Goal: Information Seeking & Learning: Learn about a topic

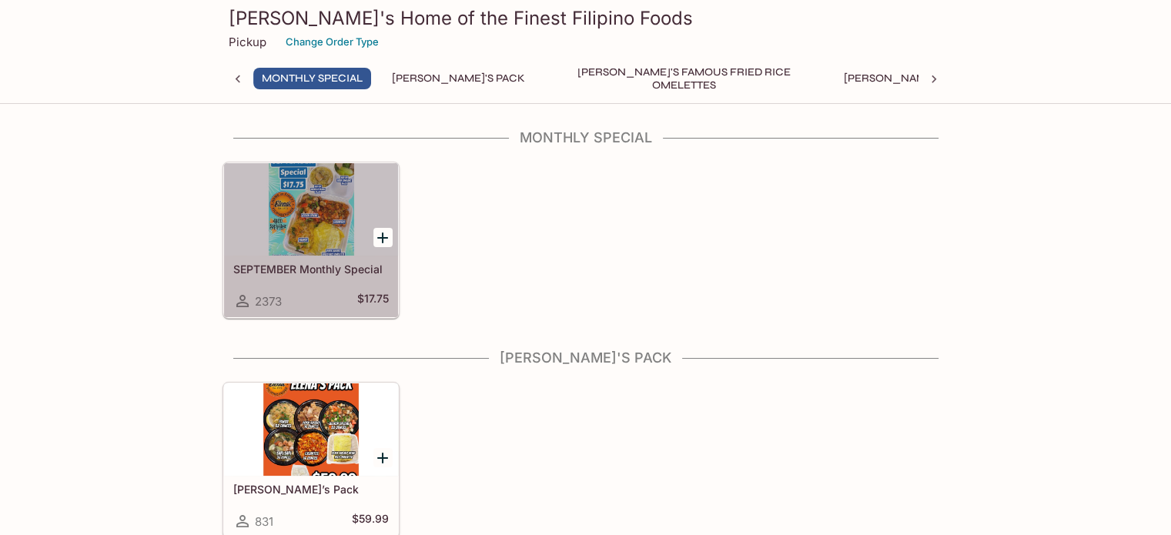
click at [295, 263] on h5 "SEPTEMBER Monthly Special" at bounding box center [310, 268] width 155 height 13
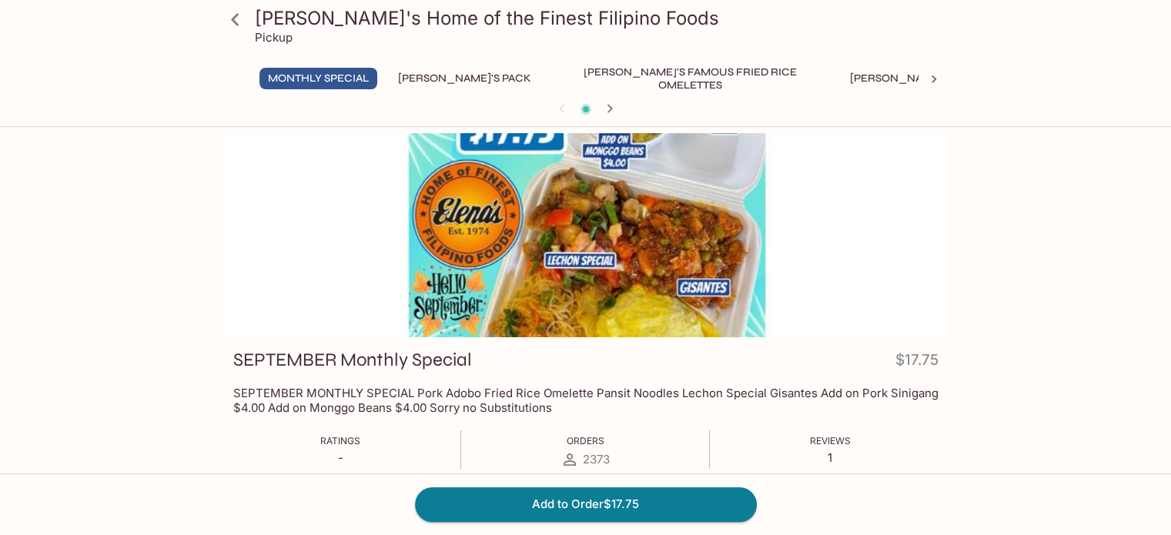
click at [428, 75] on button "[PERSON_NAME]'s Pack" at bounding box center [465, 79] width 150 height 22
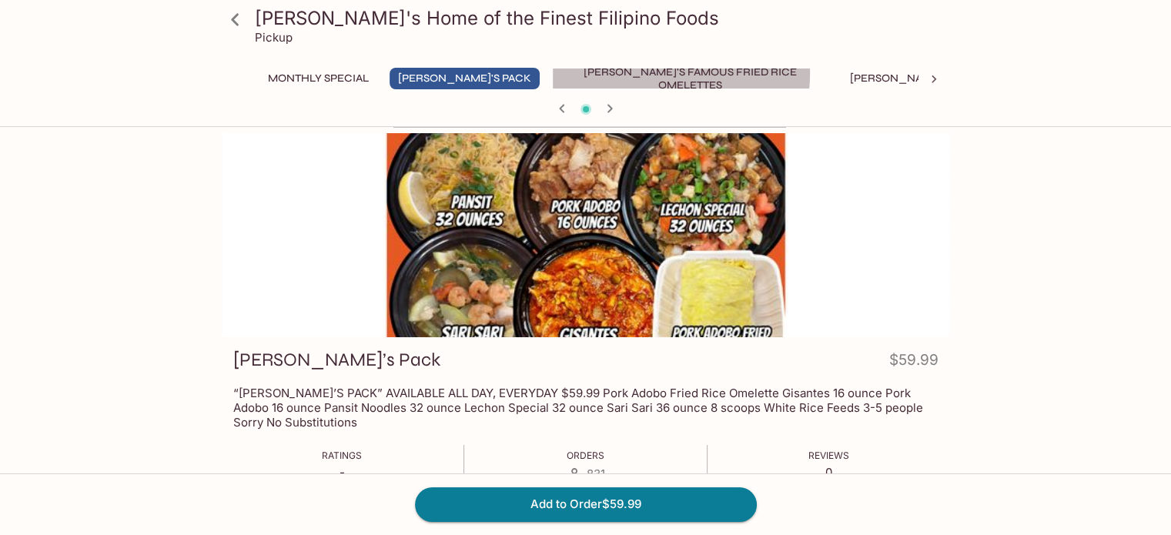
click at [622, 74] on button "[PERSON_NAME]'s Famous Fried Rice Omelettes" at bounding box center [690, 79] width 277 height 22
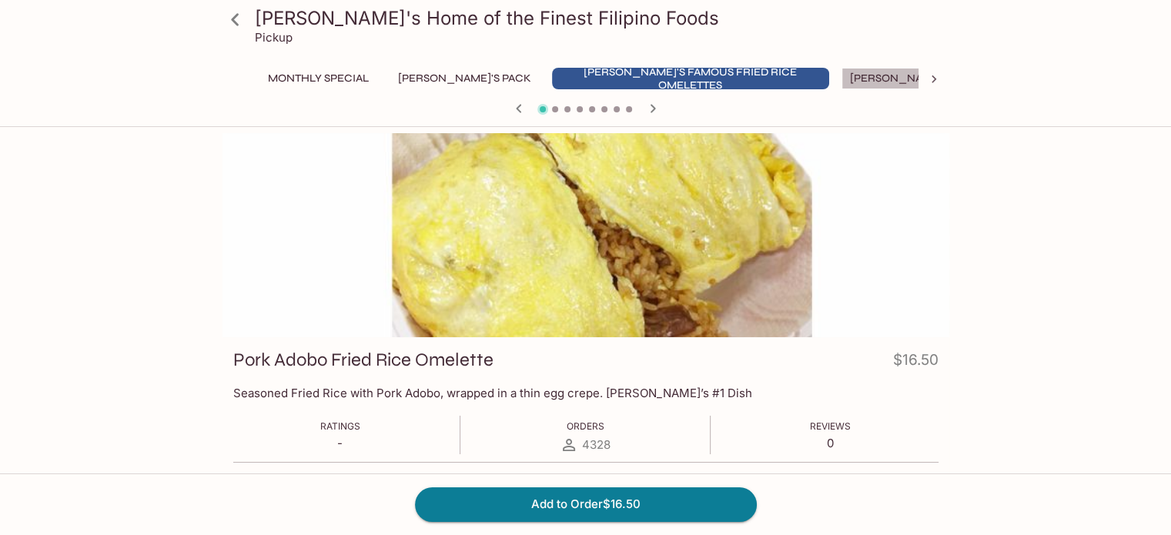
click at [844, 76] on button "[PERSON_NAME]'s Mixed Plates" at bounding box center [939, 79] width 196 height 22
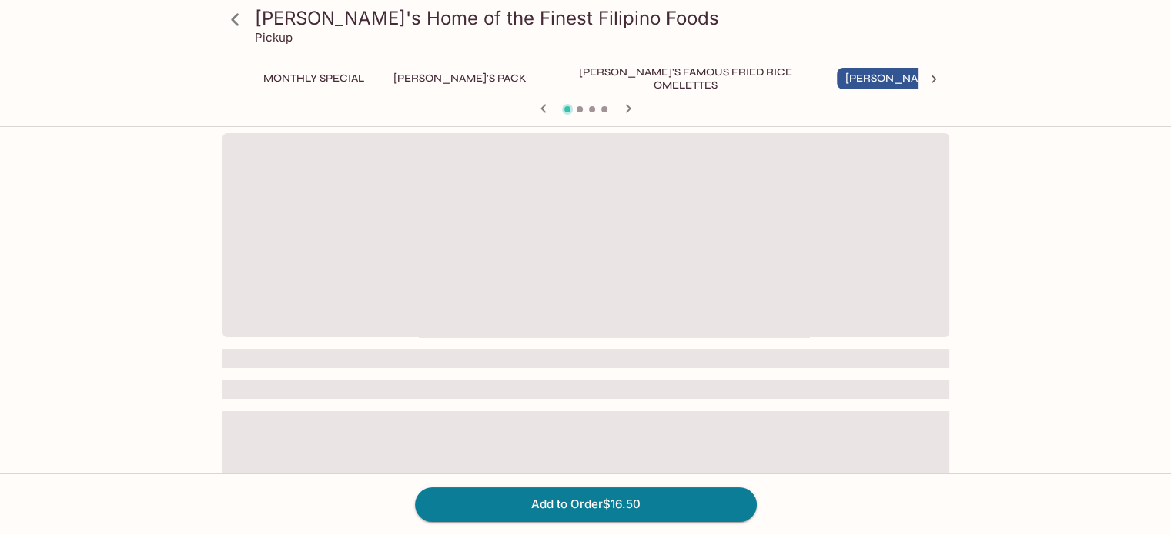
scroll to position [0, 8]
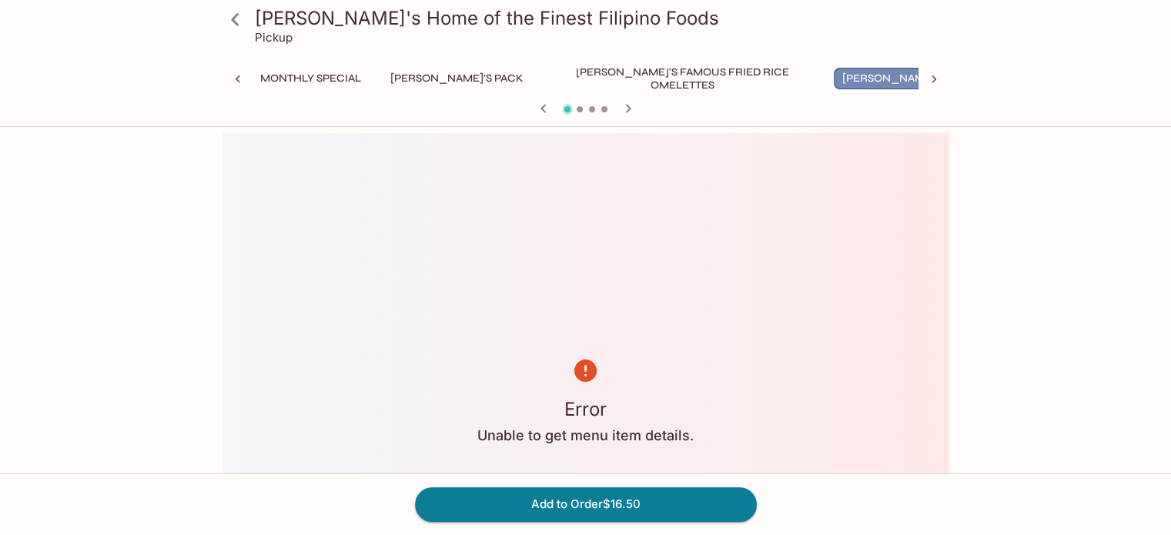
click at [863, 72] on button "[PERSON_NAME]'s Mixed Plates" at bounding box center [932, 79] width 196 height 22
click at [718, 73] on button "[PERSON_NAME]'s Famous Fried Rice Omelettes" at bounding box center [682, 79] width 277 height 22
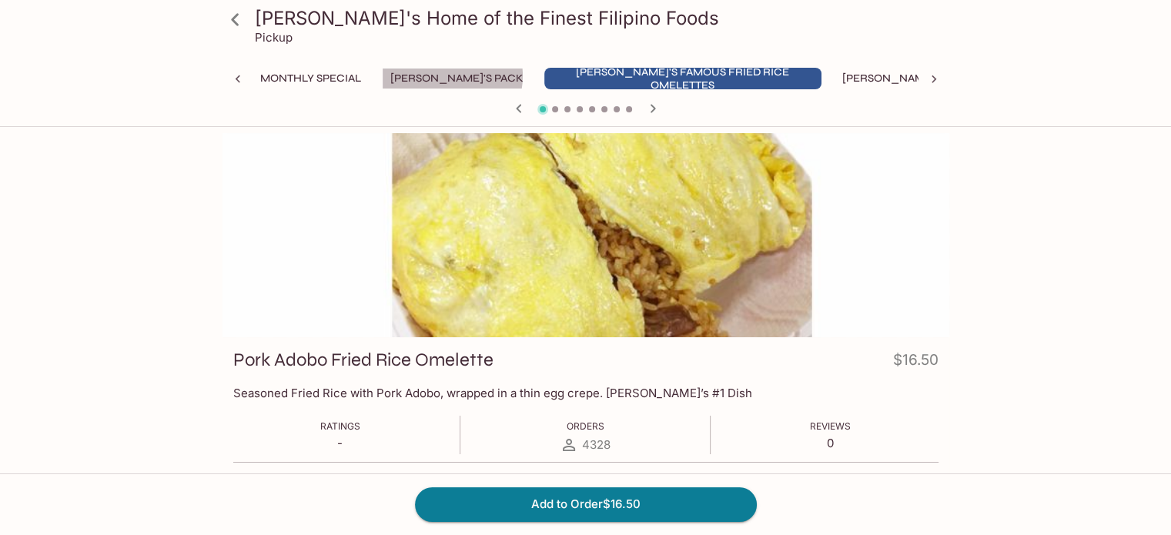
click at [460, 75] on button "[PERSON_NAME]'s Pack" at bounding box center [457, 79] width 150 height 22
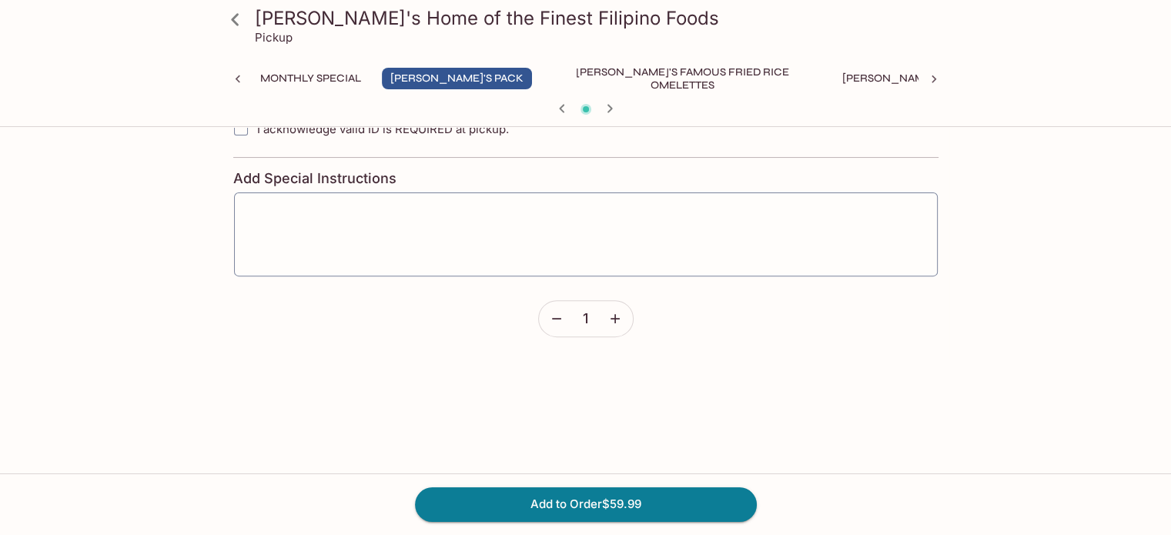
scroll to position [480, 0]
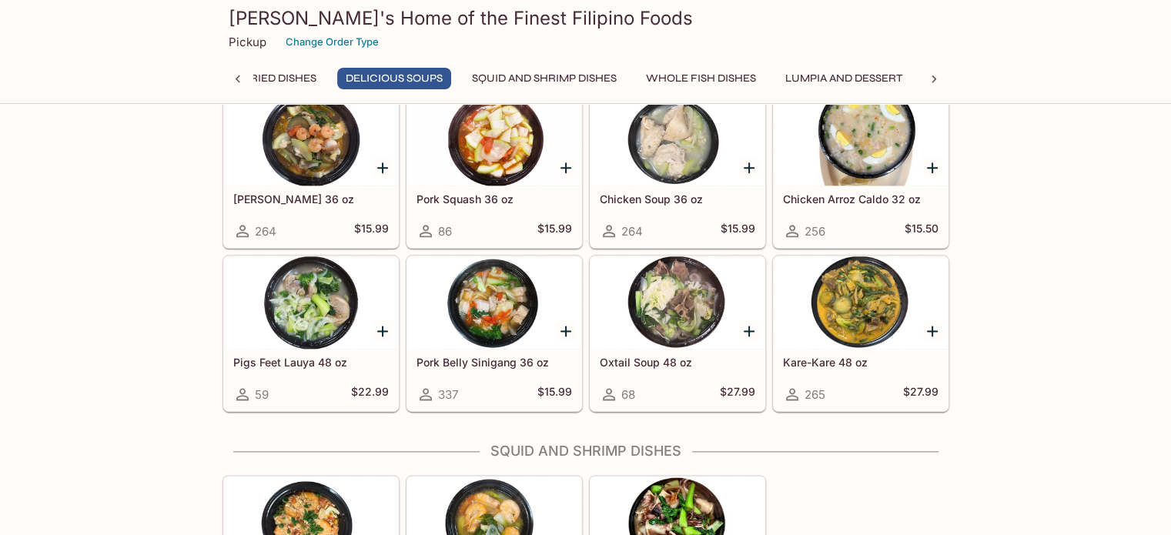
scroll to position [1787, 0]
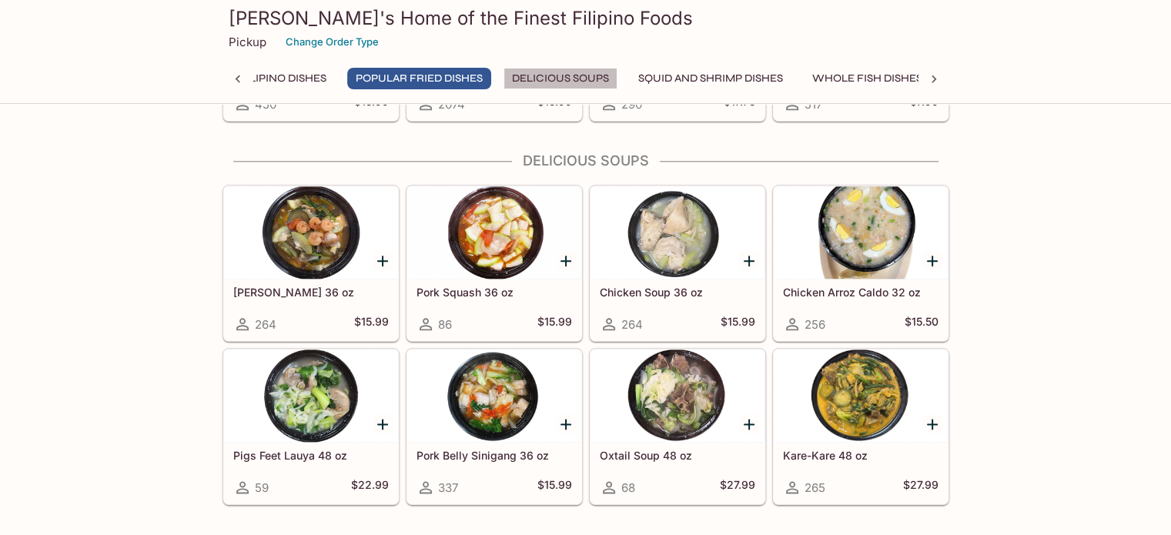
click at [503, 78] on button "Delicious Soups" at bounding box center [560, 79] width 114 height 22
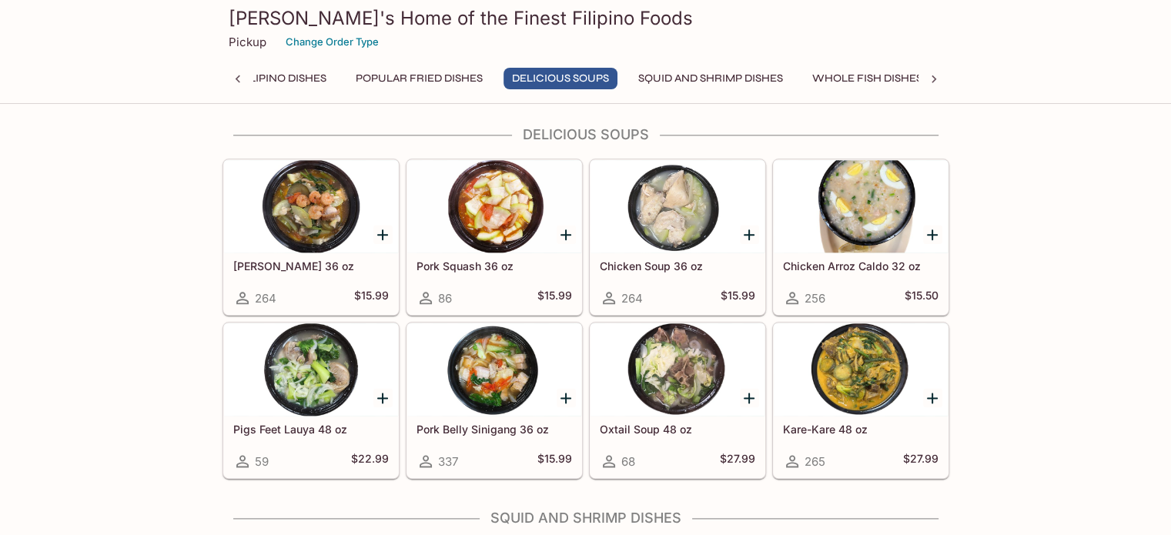
scroll to position [1803, 0]
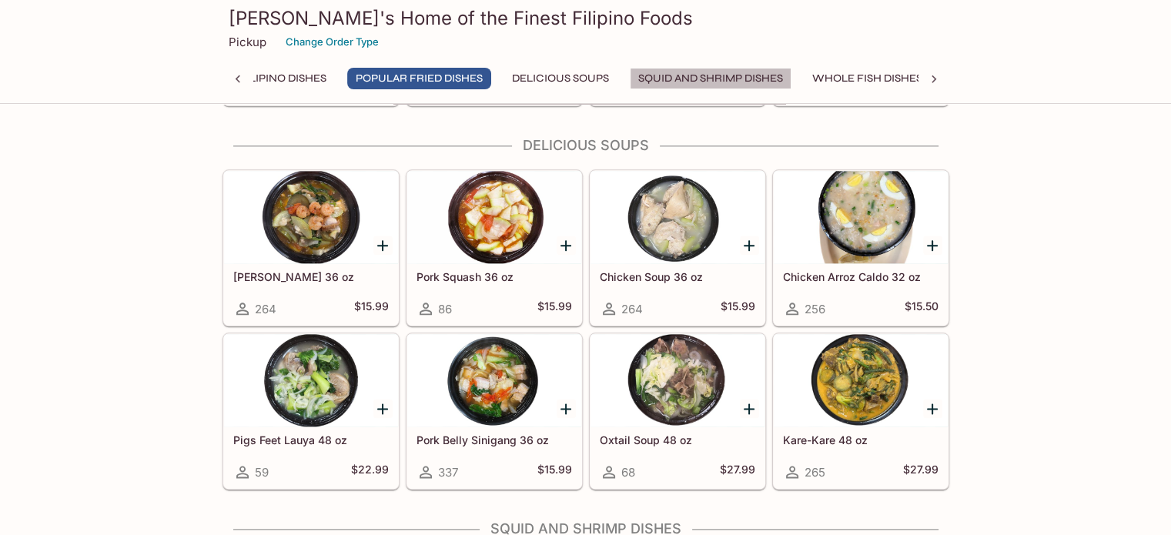
click at [630, 76] on button "Squid and Shrimp Dishes" at bounding box center [711, 79] width 162 height 22
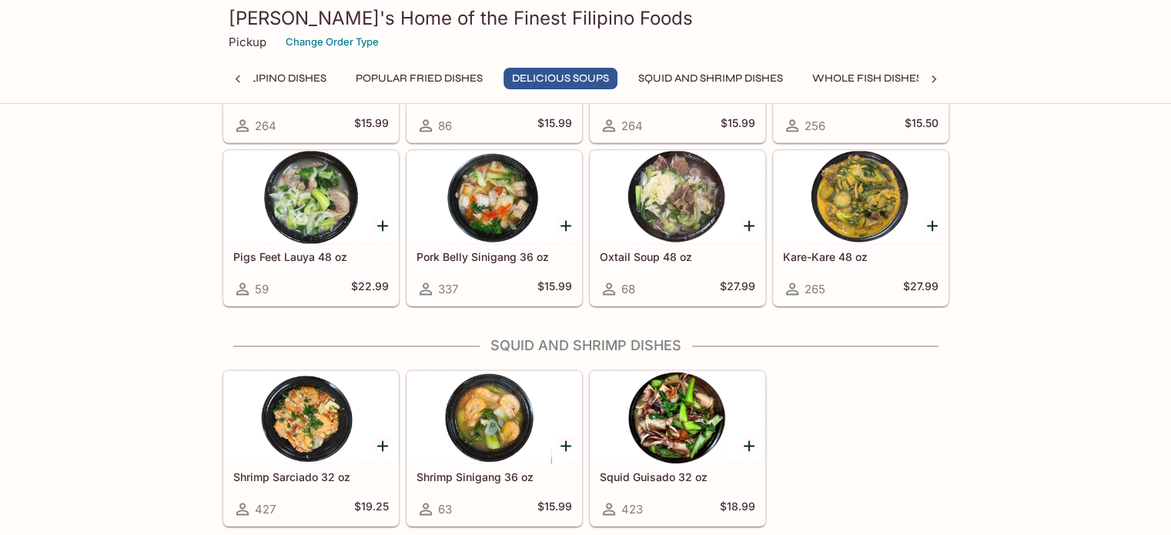
scroll to position [1954, 0]
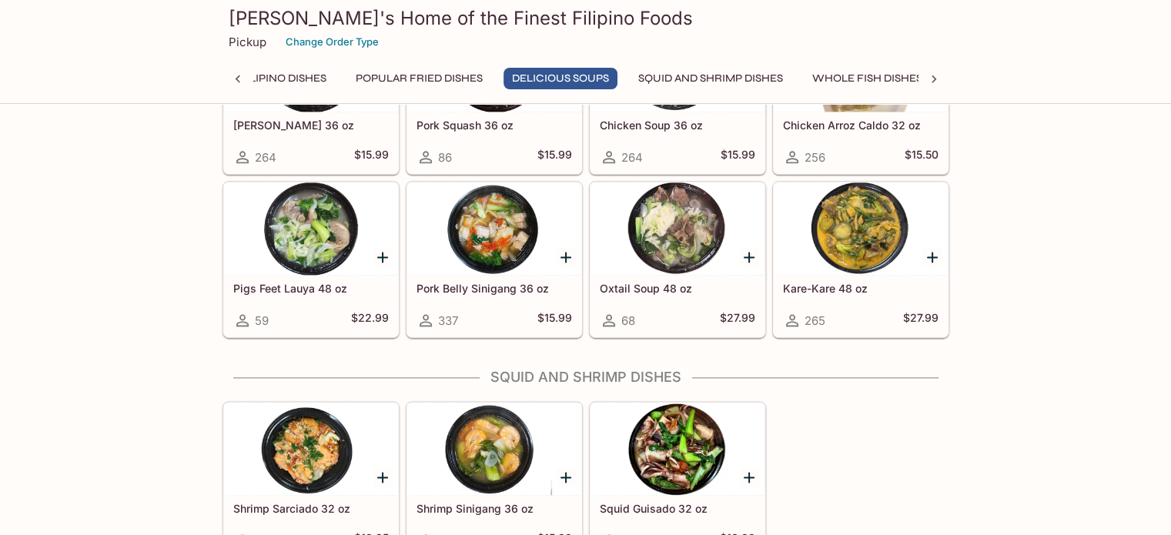
click at [804, 76] on button "Whole Fish Dishes" at bounding box center [867, 79] width 127 height 22
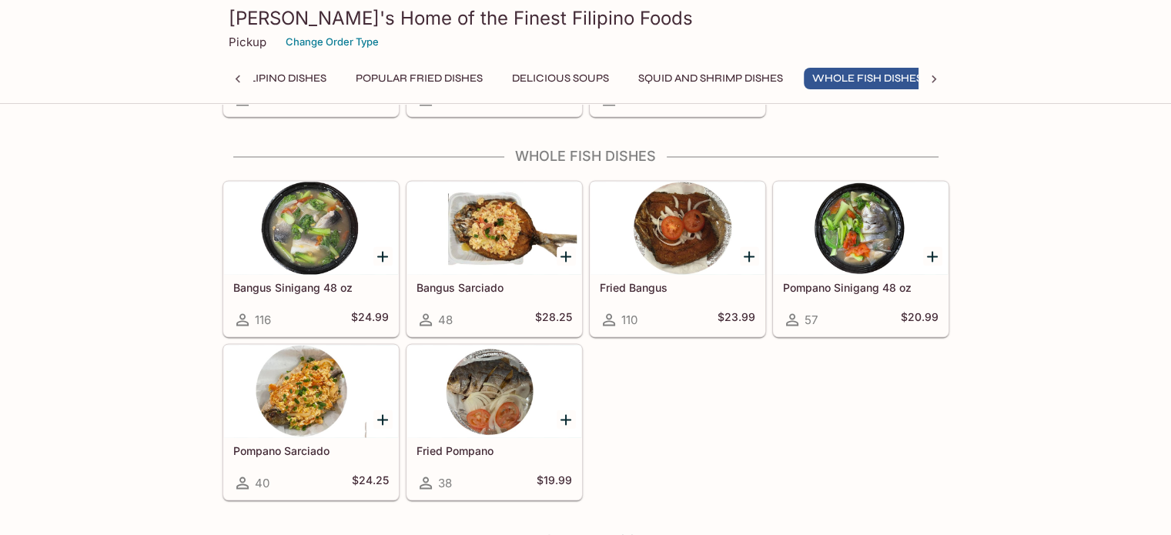
scroll to position [2405, 0]
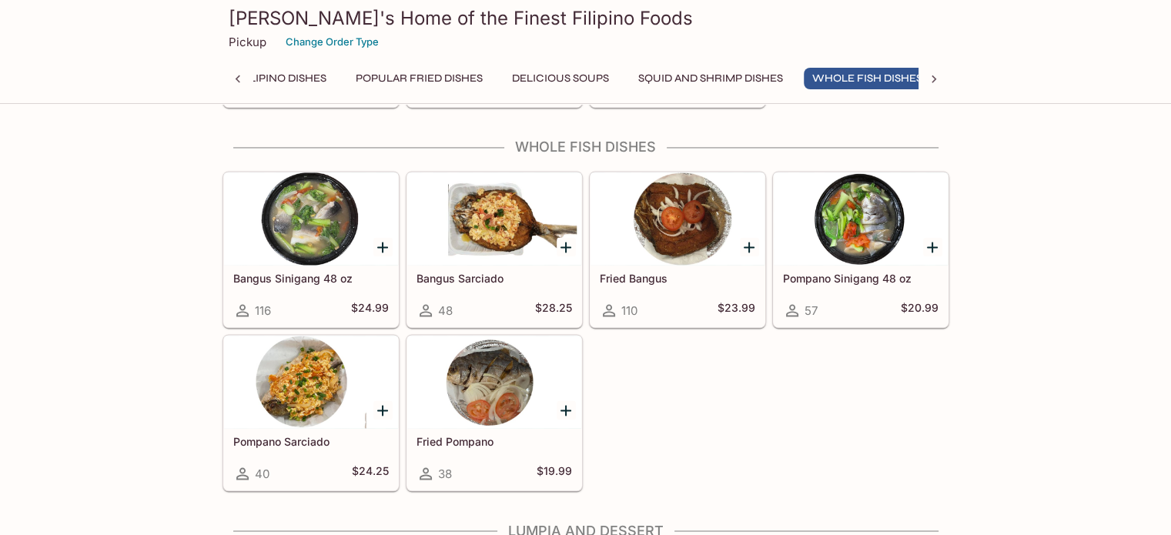
click at [933, 82] on icon at bounding box center [933, 79] width 15 height 15
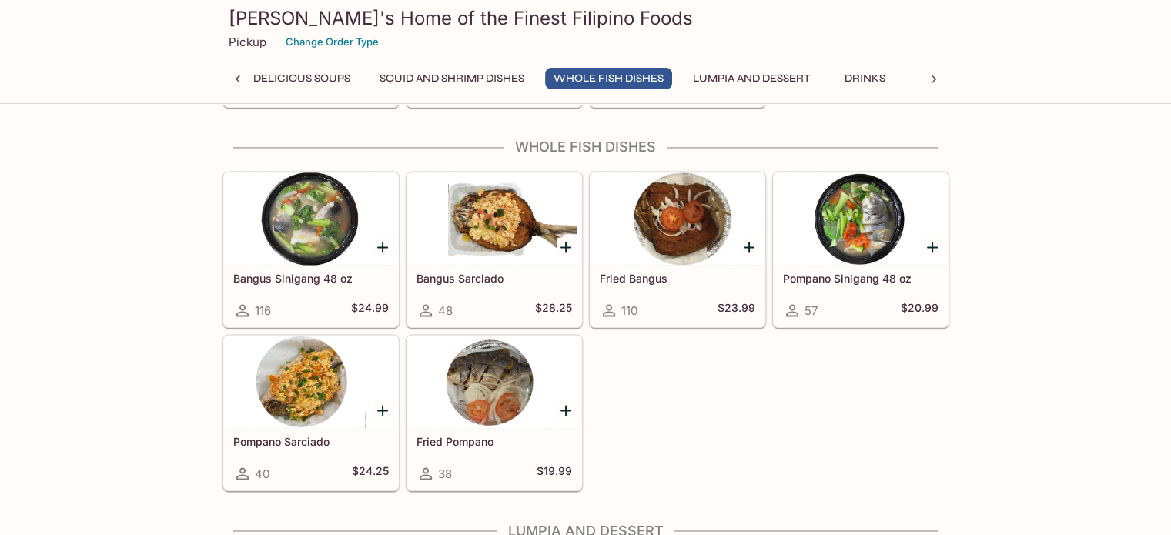
scroll to position [0, 1269]
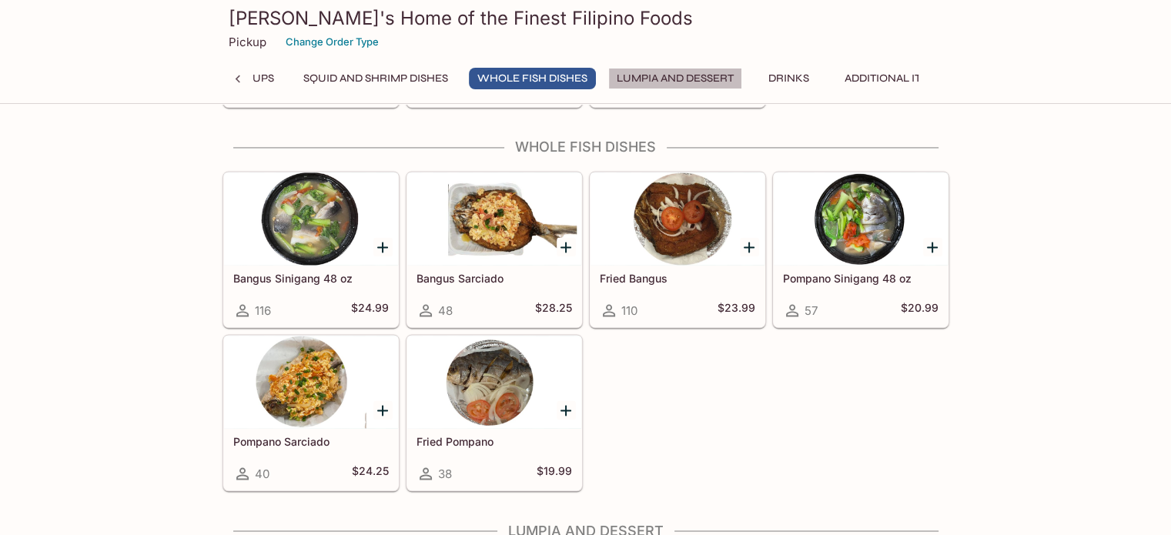
click at [646, 73] on button "Lumpia and Dessert" at bounding box center [675, 79] width 134 height 22
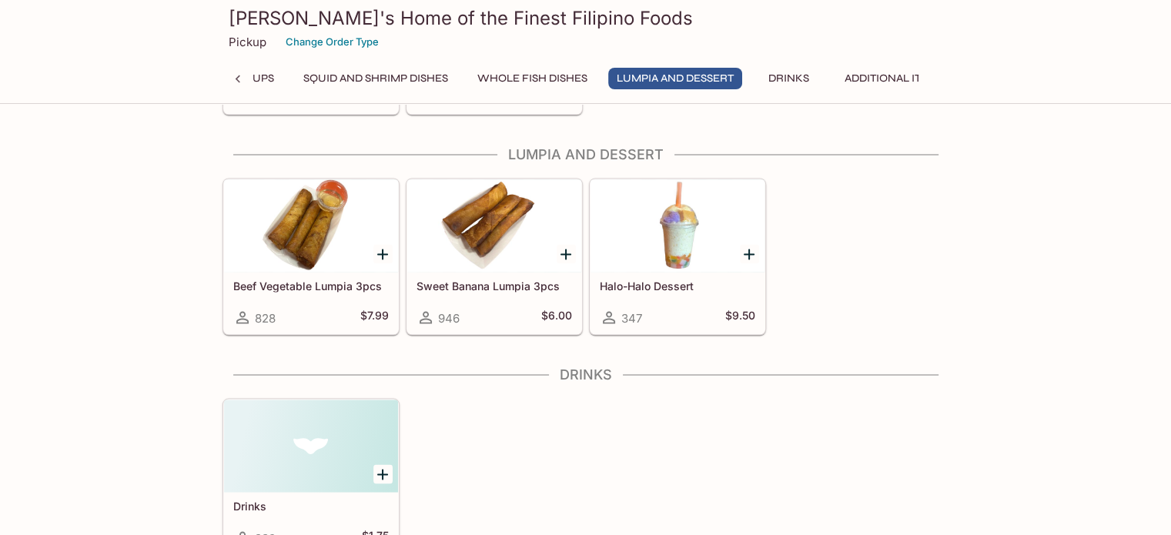
scroll to position [2787, 0]
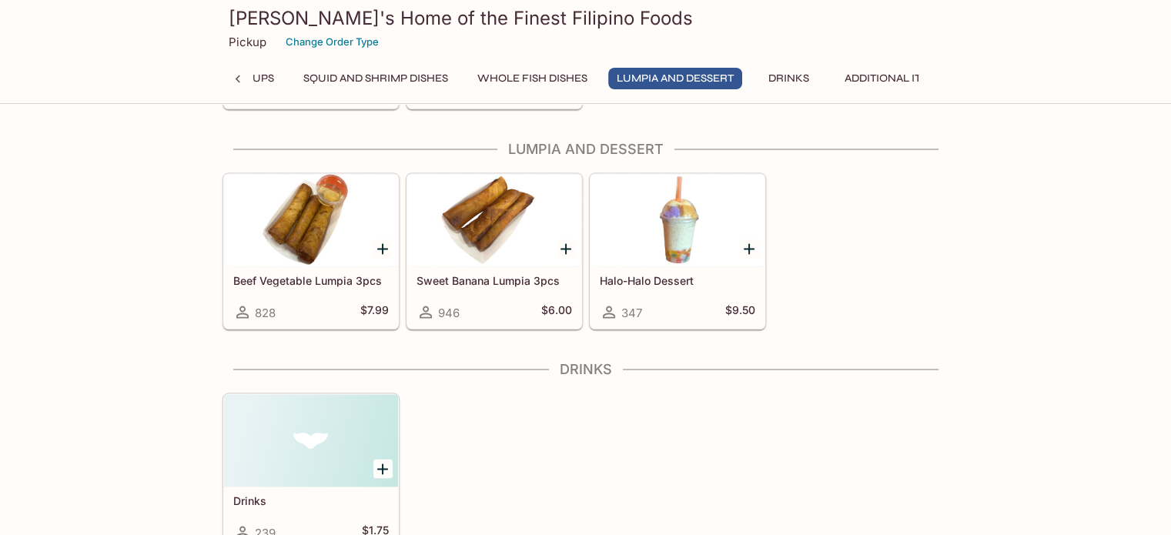
click at [754, 72] on button "Drinks" at bounding box center [788, 79] width 69 height 22
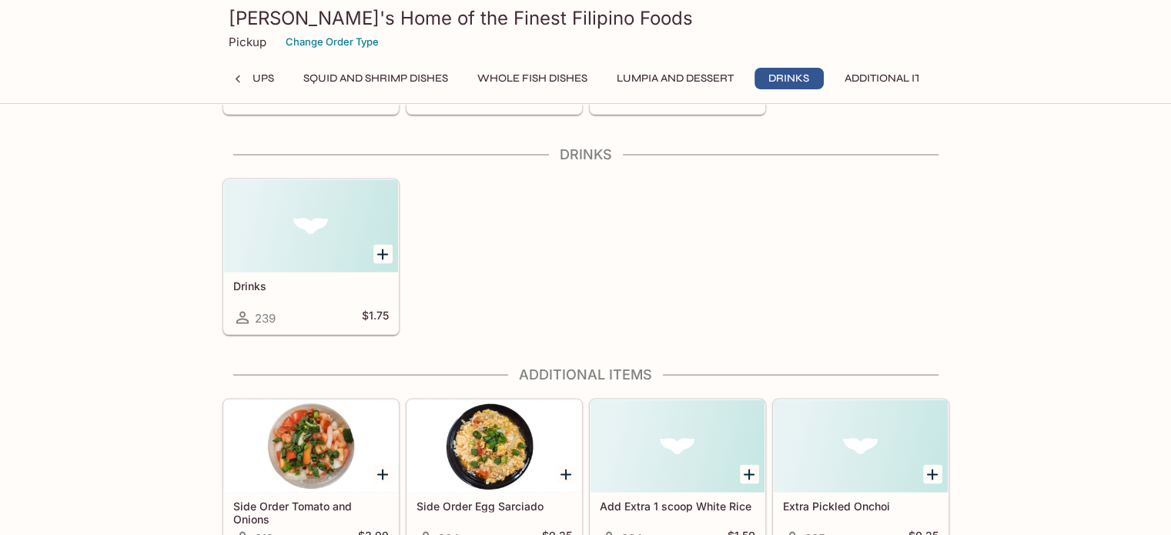
scroll to position [3007, 0]
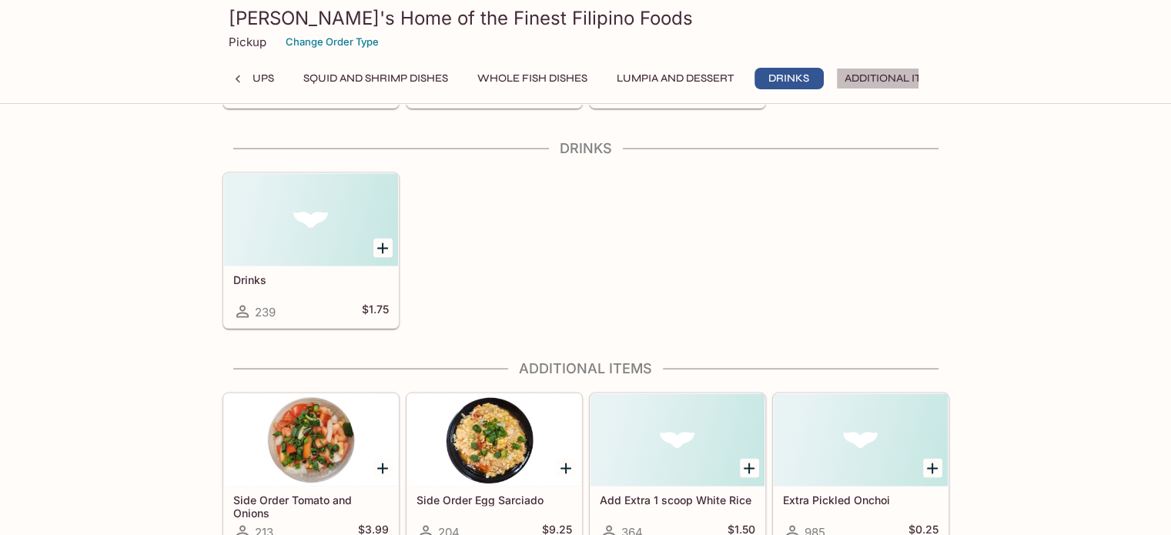
click at [868, 82] on button "Additional Items" at bounding box center [894, 79] width 116 height 22
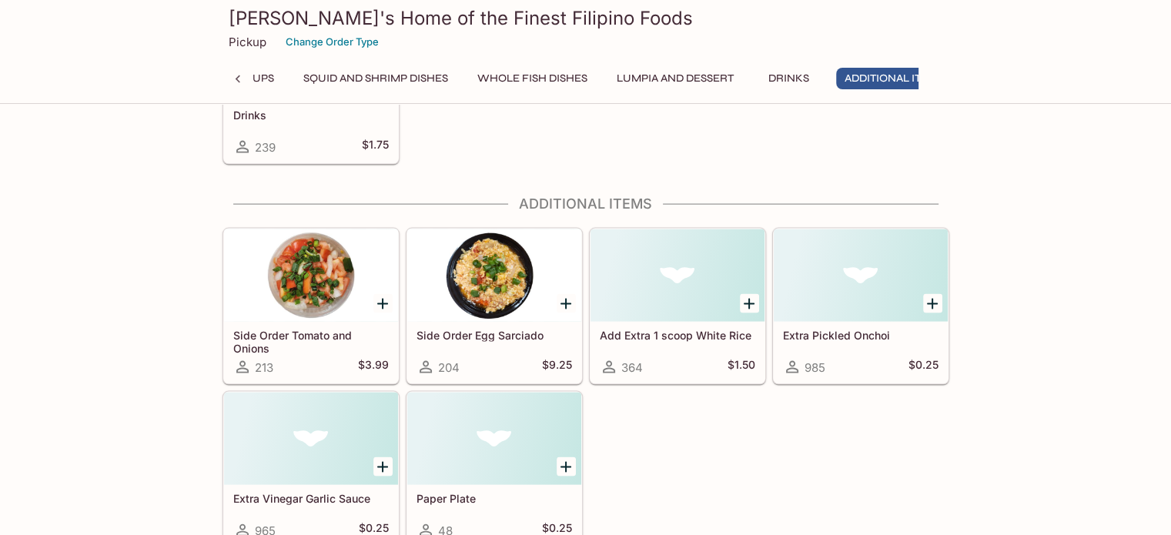
scroll to position [3173, 0]
click at [238, 79] on icon at bounding box center [237, 79] width 15 height 15
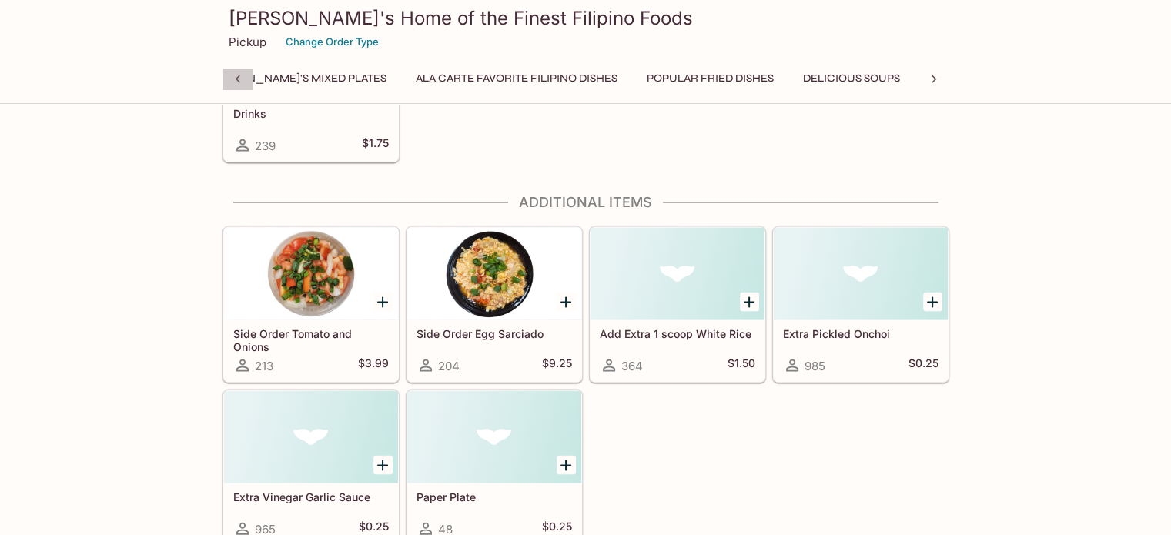
click at [237, 79] on icon at bounding box center [237, 79] width 15 height 15
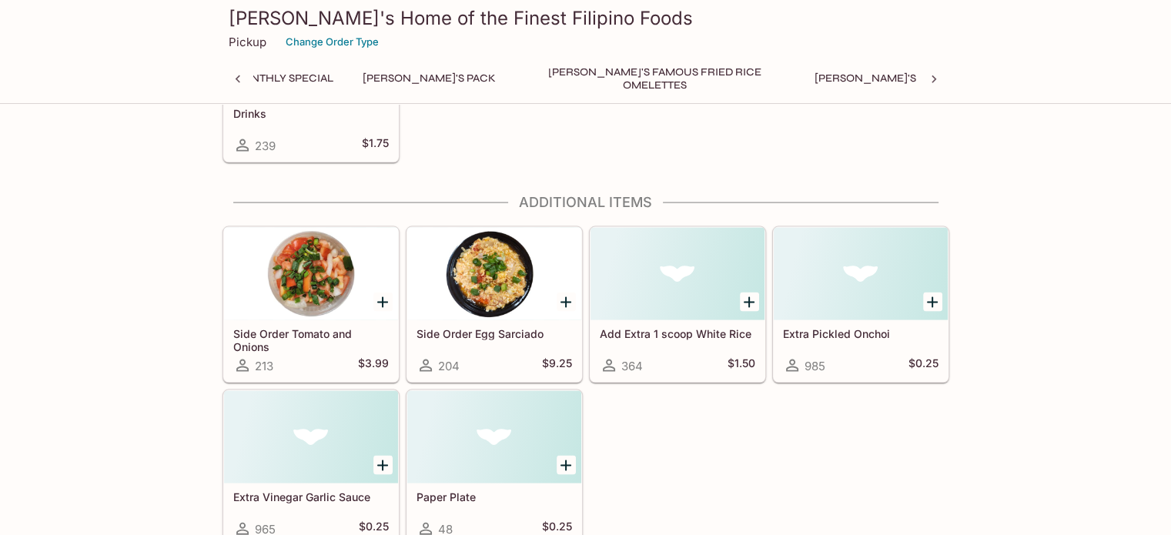
scroll to position [0, 17]
click at [237, 79] on icon at bounding box center [237, 79] width 15 height 15
